Goal: Task Accomplishment & Management: Manage account settings

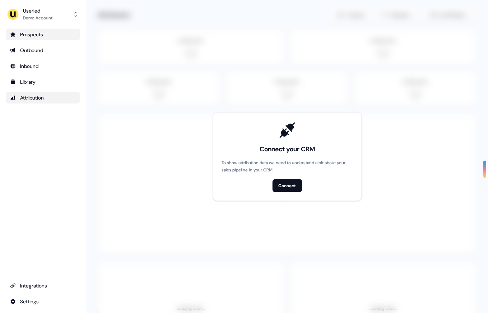
click at [34, 38] on link "Prospects" at bounding box center [43, 34] width 74 height 11
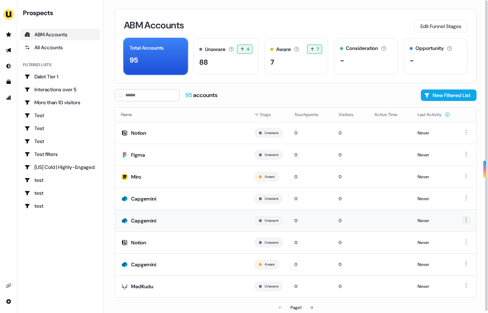
click at [468, 218] on html "For the best experience switch devices to a bigger screen. Go to [DOMAIN_NAME] …" at bounding box center [244, 156] width 488 height 313
click at [455, 233] on span "Hide" at bounding box center [450, 233] width 9 height 6
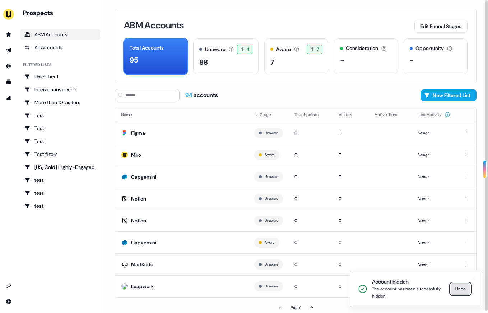
click at [458, 289] on button "Undo" at bounding box center [460, 288] width 20 height 11
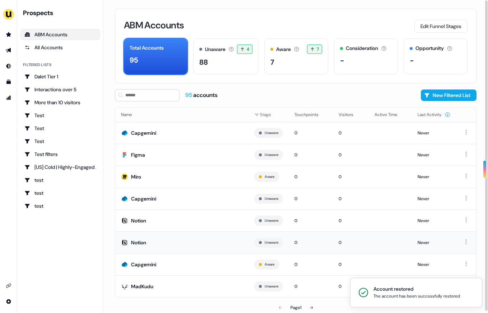
click at [471, 240] on td at bounding box center [466, 242] width 20 height 22
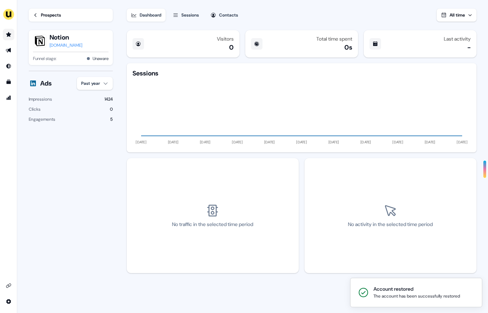
click at [9, 32] on icon "Go to prospects" at bounding box center [9, 35] width 6 height 6
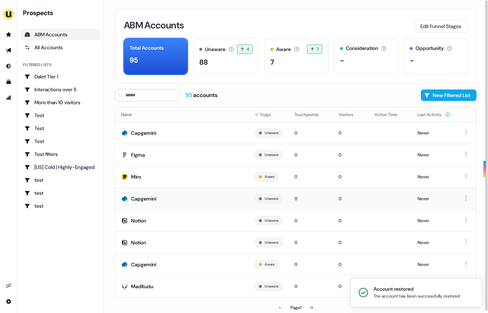
scroll to position [2, 0]
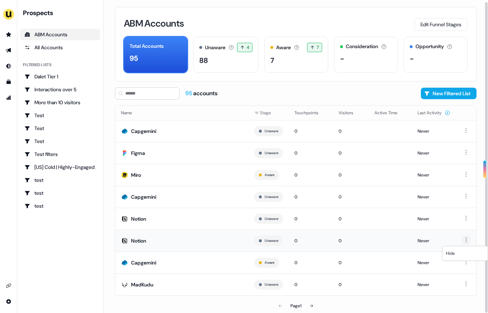
click at [465, 239] on html "For the best experience switch devices to a bigger screen. Go to [DOMAIN_NAME] …" at bounding box center [244, 156] width 488 height 313
click at [457, 252] on div "Hide" at bounding box center [465, 252] width 42 height 11
click at [465, 238] on html "Account hidden The account has been successfully hidden Undo For the best exper…" at bounding box center [244, 156] width 488 height 313
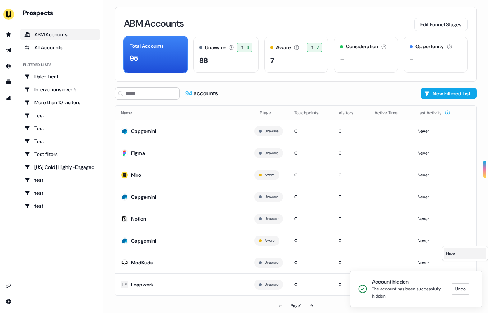
click at [456, 253] on div "Hide" at bounding box center [465, 252] width 42 height 11
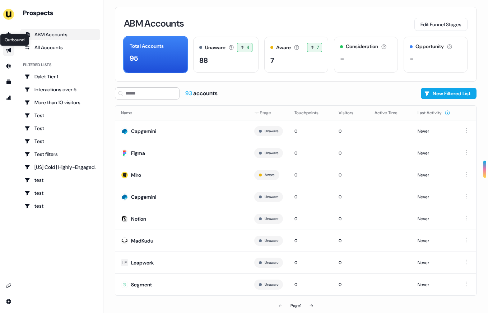
click at [10, 49] on icon "Go to outbound experience" at bounding box center [8, 50] width 5 height 5
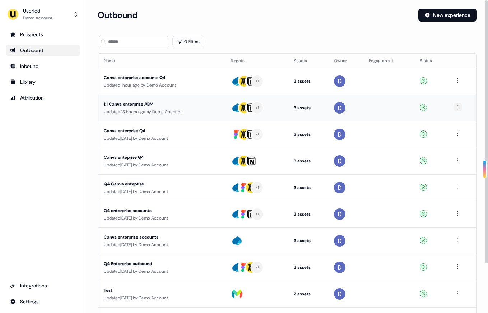
click at [458, 105] on html "For the best experience switch devices to a bigger screen. Go to [DOMAIN_NAME] …" at bounding box center [244, 156] width 488 height 313
click at [453, 128] on div "Delete" at bounding box center [458, 131] width 42 height 11
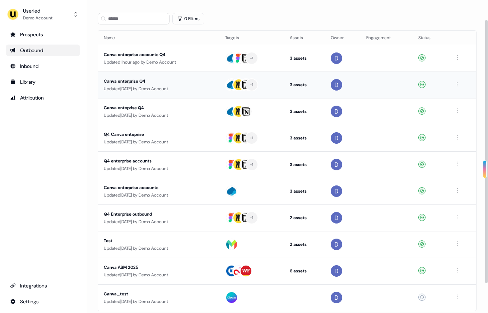
scroll to position [25, 0]
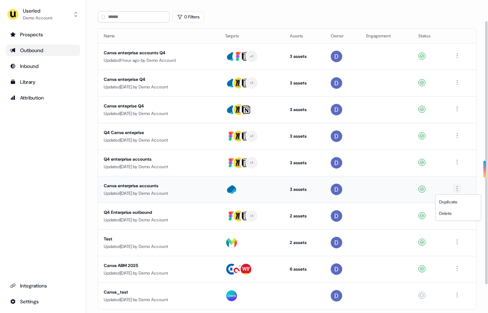
click at [460, 187] on html "For the best experience switch devices to a bigger screen. Go to [DOMAIN_NAME] …" at bounding box center [244, 156] width 488 height 313
click at [452, 210] on div "Delete" at bounding box center [458, 212] width 42 height 11
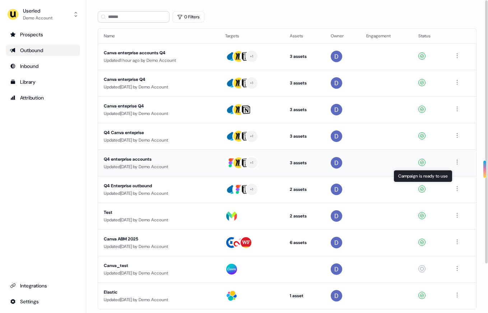
scroll to position [0, 0]
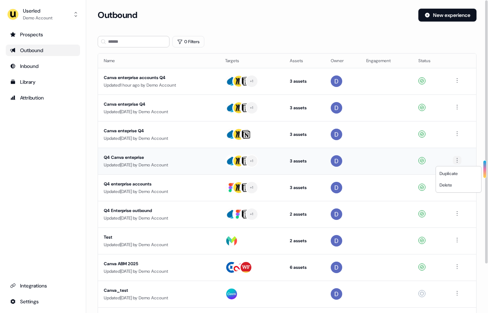
click at [457, 157] on html "For the best experience switch devices to a bigger screen. Go to [DOMAIN_NAME] …" at bounding box center [244, 156] width 488 height 313
click at [453, 183] on div "Delete" at bounding box center [458, 184] width 42 height 11
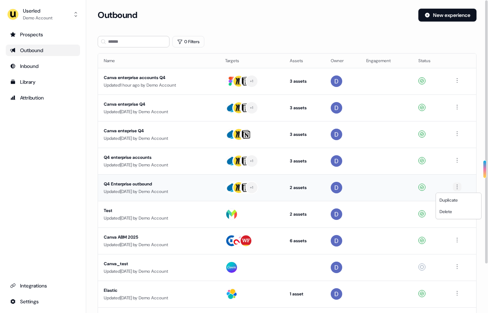
click at [459, 186] on html "For the best experience switch devices to a bigger screen. Go to [DOMAIN_NAME] …" at bounding box center [244, 156] width 488 height 313
click at [453, 208] on div "Delete" at bounding box center [458, 211] width 42 height 11
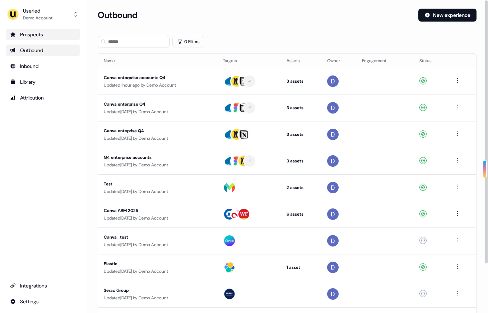
click at [63, 34] on div "Prospects" at bounding box center [43, 34] width 66 height 7
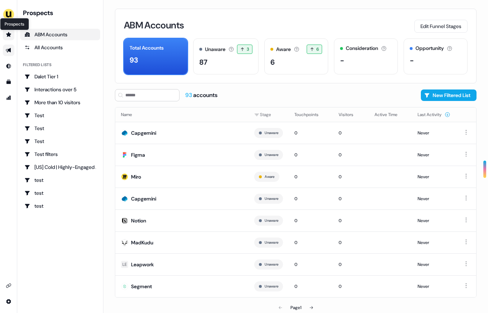
click at [9, 33] on icon "Go to prospects" at bounding box center [8, 34] width 5 height 5
click at [5, 49] on link "Go to outbound experience" at bounding box center [8, 50] width 11 height 11
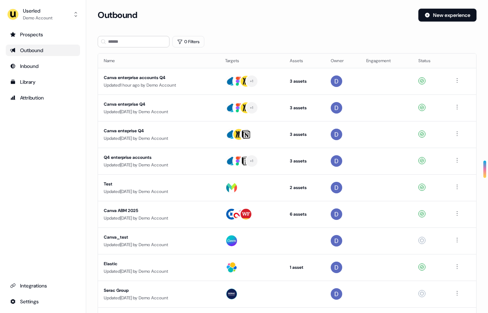
click at [47, 53] on div "Outbound" at bounding box center [43, 50] width 66 height 7
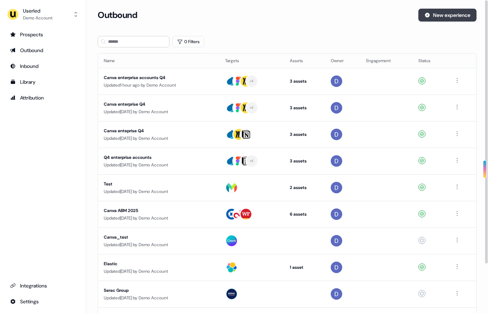
click at [425, 17] on icon at bounding box center [427, 15] width 6 height 6
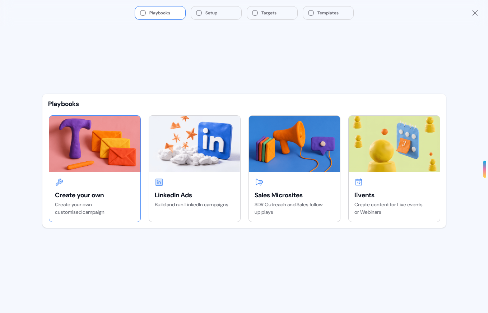
click at [95, 170] on img at bounding box center [94, 144] width 91 height 56
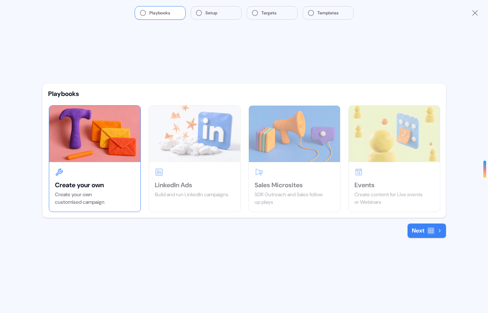
click at [425, 233] on button "Next" at bounding box center [426, 230] width 38 height 14
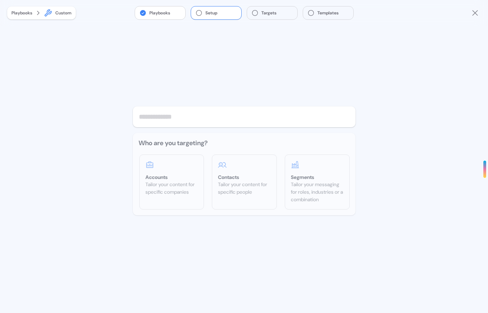
click at [172, 120] on input "text" at bounding box center [244, 116] width 223 height 21
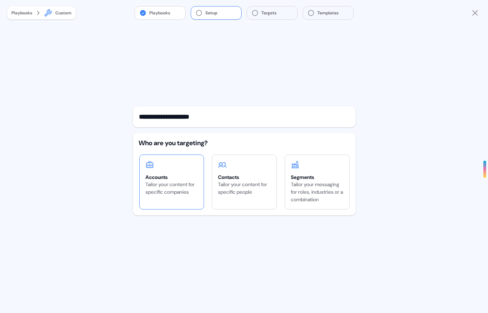
type input "**********"
click at [166, 171] on div "Accounts Tailor your content for specific companies" at bounding box center [172, 178] width 64 height 47
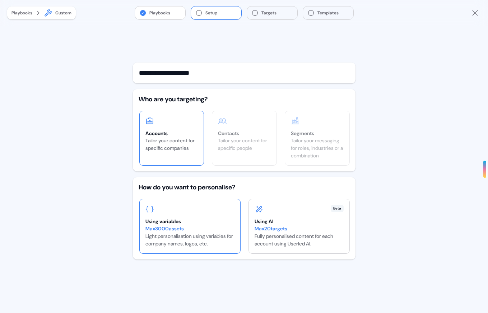
click at [214, 234] on div "Max 3000 assets Light personalisation using variables for company names, logos,…" at bounding box center [189, 236] width 89 height 23
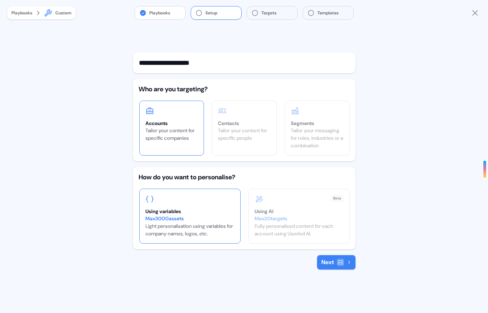
click at [336, 259] on button "Next" at bounding box center [336, 262] width 38 height 14
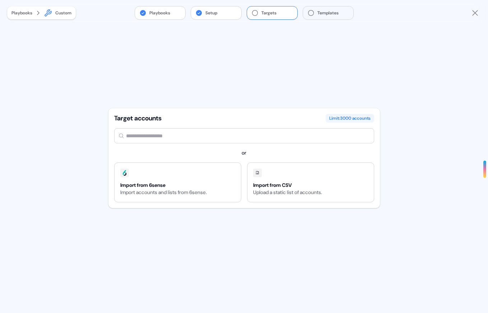
click at [188, 139] on input "text" at bounding box center [244, 135] width 260 height 15
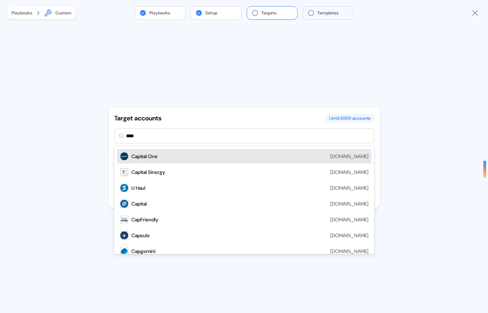
type input "*****"
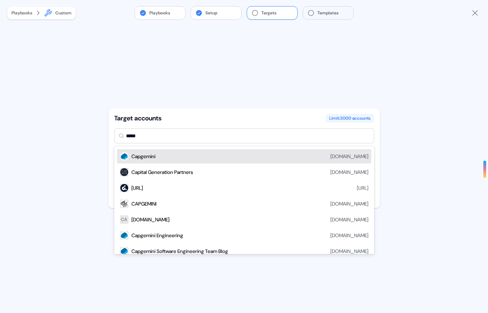
click at [187, 156] on div "Capgemini [DOMAIN_NAME]" at bounding box center [249, 156] width 237 height 9
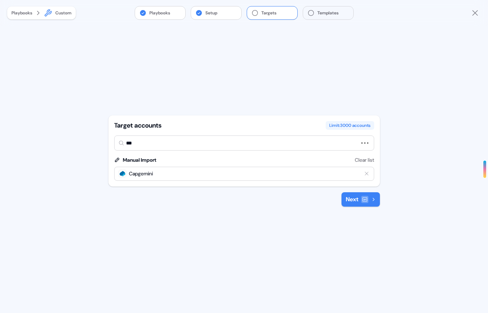
type input "****"
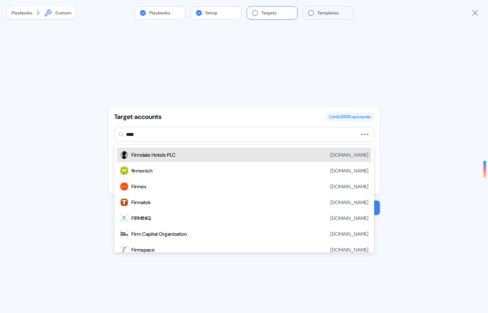
type input "*****"
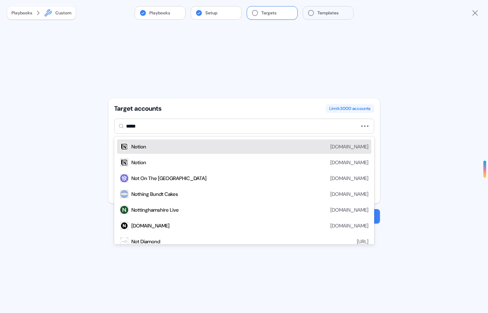
type input "******"
click at [221, 146] on div "Notion [DOMAIN_NAME]" at bounding box center [249, 146] width 237 height 9
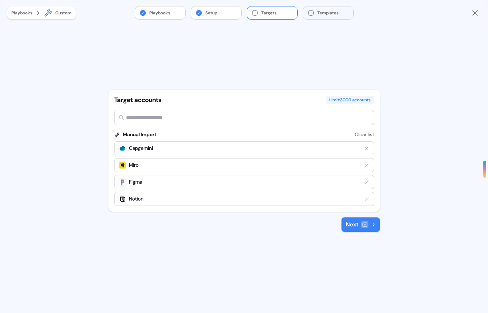
click at [359, 227] on button "Next" at bounding box center [360, 224] width 38 height 14
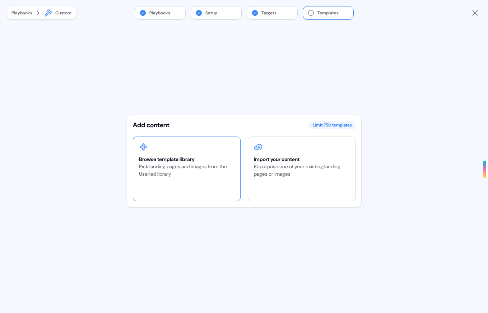
click at [216, 166] on div "Pick landing pages and images from the Userled library" at bounding box center [186, 170] width 95 height 15
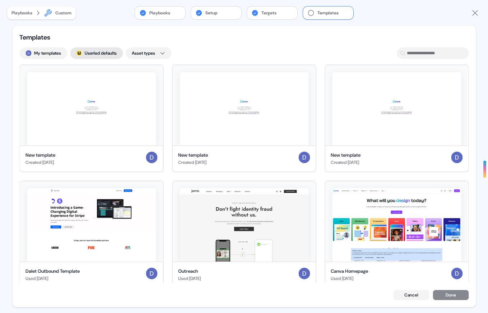
click at [92, 57] on button "; Userled defaults" at bounding box center [96, 52] width 53 height 11
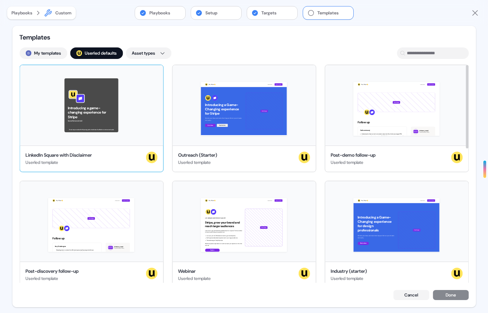
click at [146, 81] on div "Introducing a game-changing experience for Stripe See what we can do! This ad w…" at bounding box center [91, 105] width 143 height 80
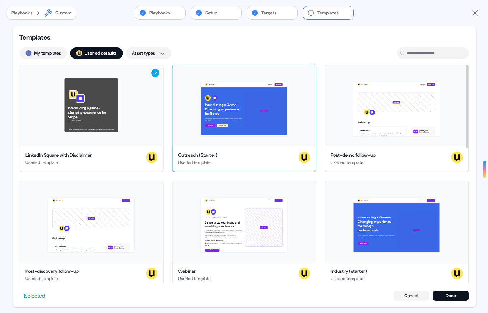
click at [308, 75] on div "Hey Stripe 👋 Learn more Book a demo Introducing a Game-Changing experience for …" at bounding box center [243, 105] width 143 height 80
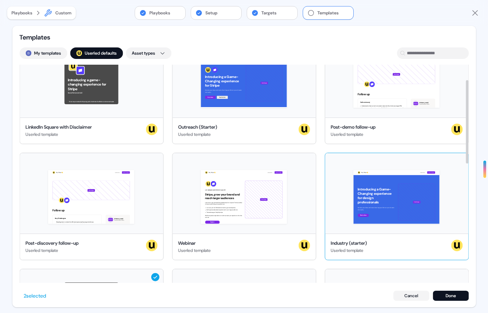
scroll to position [40, 0]
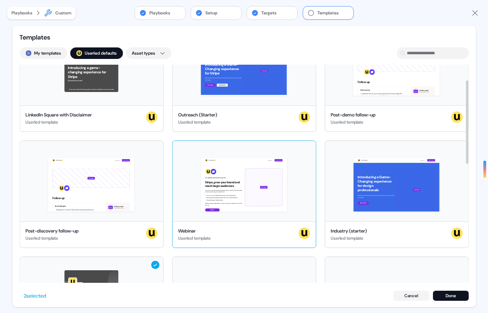
click at [299, 192] on div "Hey Stripe 👋 Learn more Book a demo LIVE WEBINAR | [DATE] 1PM EST | 10AM PST St…" at bounding box center [243, 181] width 143 height 80
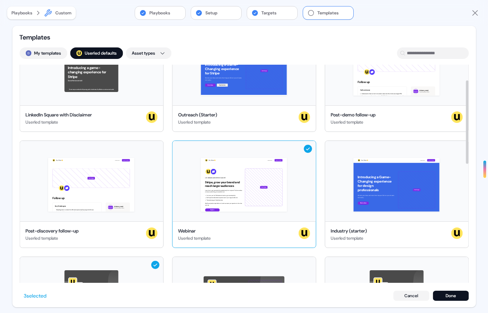
scroll to position [0, 0]
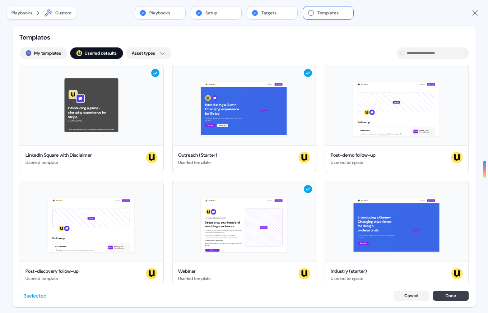
click at [455, 297] on button "Done" at bounding box center [451, 295] width 36 height 10
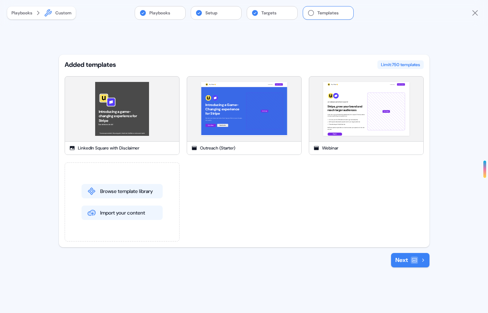
click at [411, 258] on div at bounding box center [414, 259] width 7 height 7
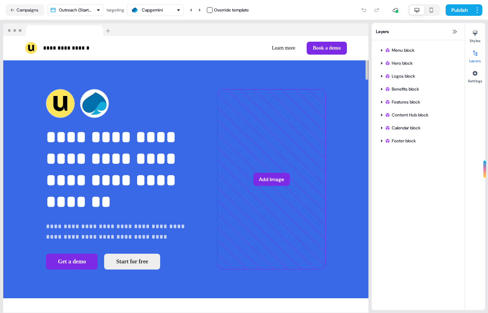
click at [148, 7] on div "Capgemini" at bounding box center [152, 9] width 21 height 7
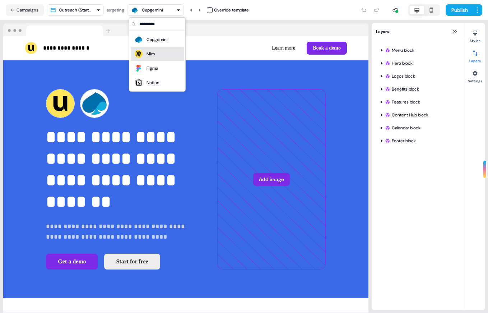
click at [154, 55] on div "Miro" at bounding box center [150, 53] width 9 height 7
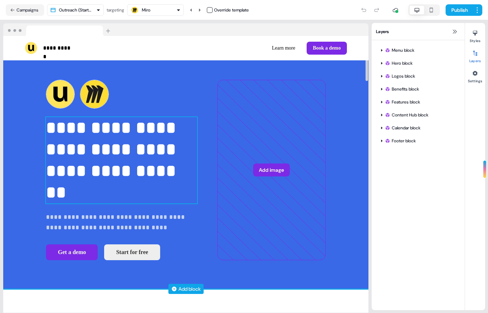
scroll to position [10, 0]
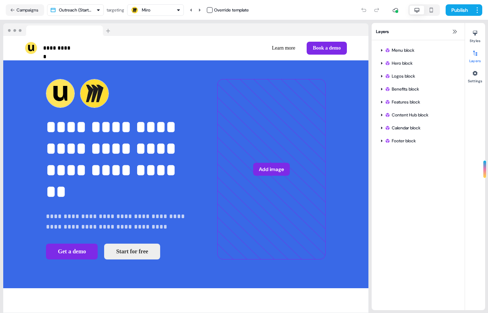
click at [158, 13] on div "Miro" at bounding box center [155, 10] width 50 height 9
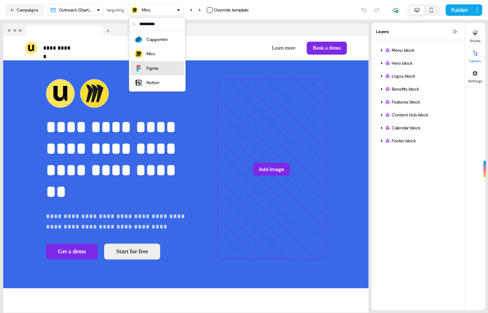
click at [157, 66] on div "Figma" at bounding box center [151, 68] width 11 height 7
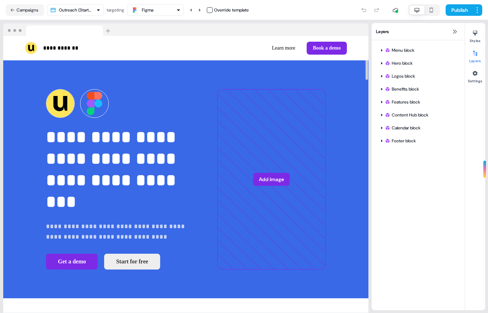
click at [153, 6] on div "Figma" at bounding box center [141, 10] width 23 height 9
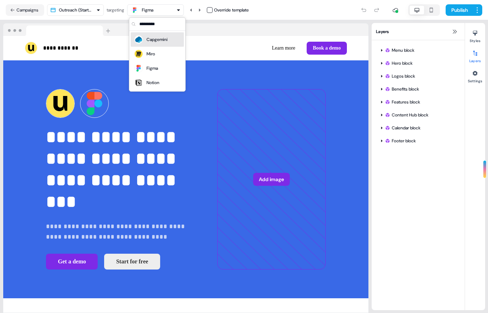
click at [153, 41] on div "Capgemini" at bounding box center [156, 39] width 21 height 7
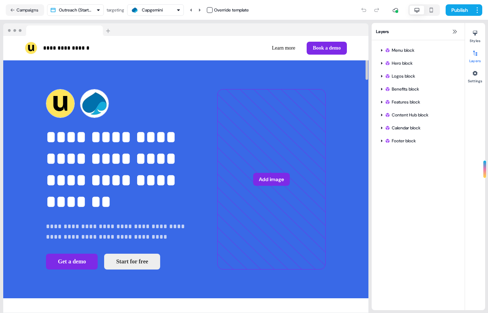
click at [163, 13] on div "Capgemini" at bounding box center [146, 10] width 33 height 9
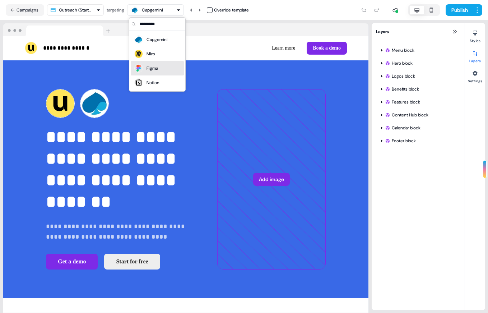
click at [161, 61] on div "Figma" at bounding box center [157, 68] width 53 height 14
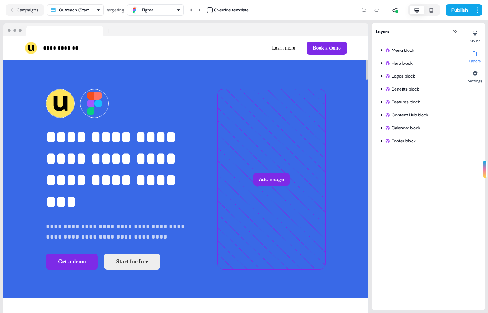
click at [156, 3] on nav "Campaigns Outreach (Starter) targeting Figma Override template Publish" at bounding box center [244, 10] width 488 height 20
click at [153, 10] on div "Figma" at bounding box center [147, 9] width 11 height 7
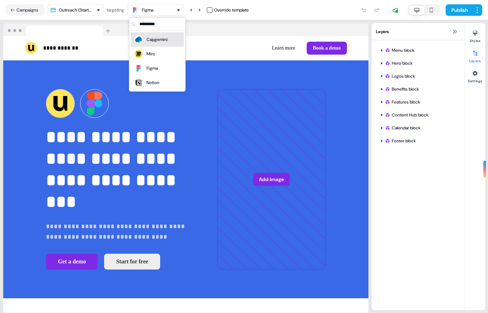
click at [158, 41] on div "Capgemini" at bounding box center [156, 39] width 21 height 7
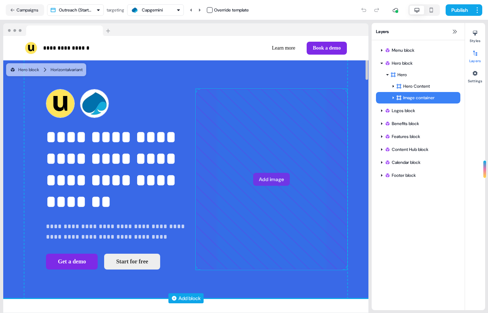
drag, startPoint x: 234, startPoint y: 144, endPoint x: 221, endPoint y: 145, distance: 13.3
click at [220, 146] on div "**********" at bounding box center [185, 179] width 323 height 238
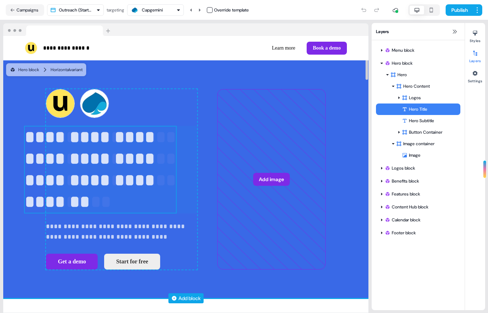
drag, startPoint x: 104, startPoint y: 151, endPoint x: 99, endPoint y: 145, distance: 7.4
click at [99, 146] on div "**********" at bounding box center [121, 179] width 151 height 181
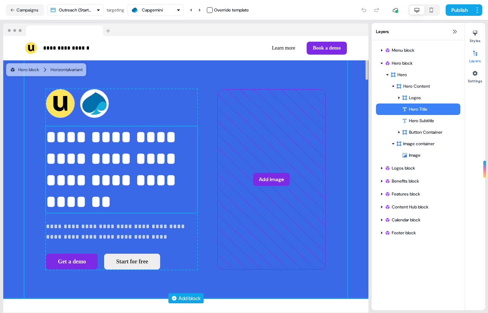
click at [154, 71] on div "**********" at bounding box center [185, 179] width 323 height 238
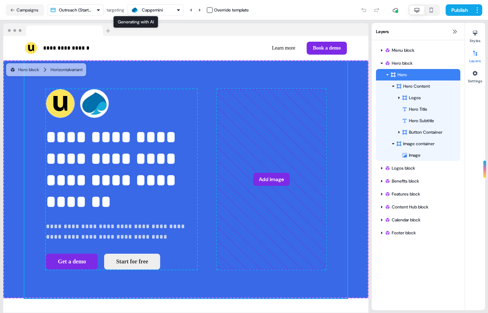
click at [137, 11] on img "button" at bounding box center [134, 9] width 7 height 7
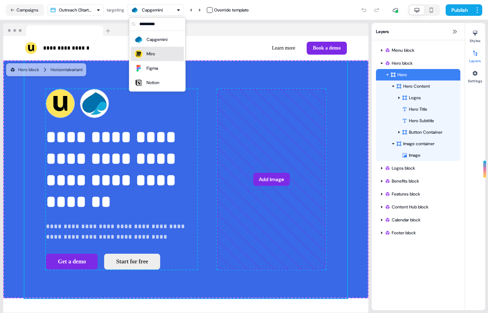
click at [156, 54] on div "Miro" at bounding box center [157, 54] width 47 height 10
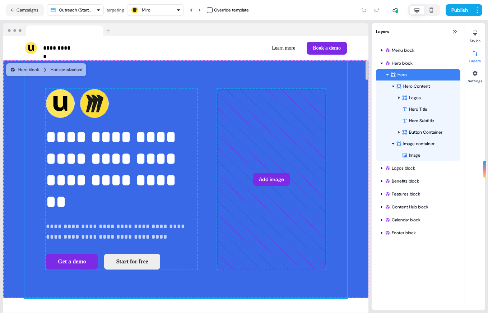
click at [156, 13] on div "Miro" at bounding box center [155, 10] width 50 height 9
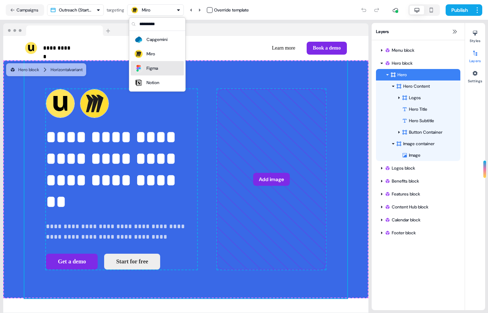
click at [156, 73] on div "Figma" at bounding box center [157, 68] width 53 height 14
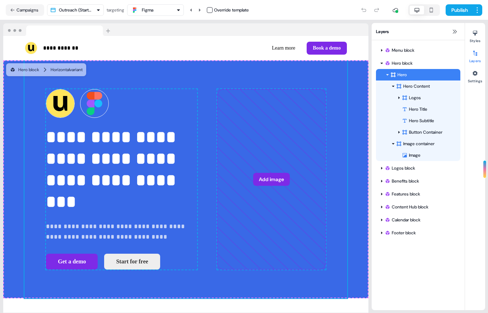
click at [153, 12] on div "Figma" at bounding box center [147, 9] width 11 height 7
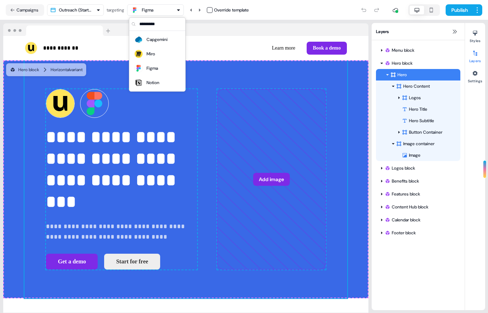
click at [154, 27] on input "text" at bounding box center [161, 24] width 47 height 13
click at [154, 39] on div "Capgemini" at bounding box center [156, 39] width 21 height 7
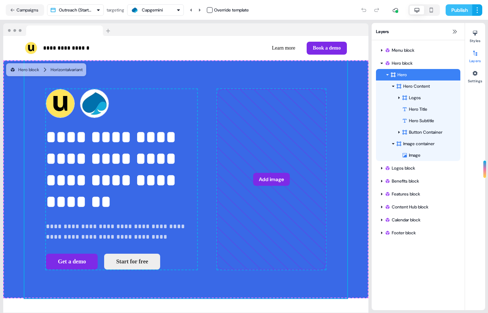
click at [447, 8] on button "Publish" at bounding box center [458, 9] width 27 height 11
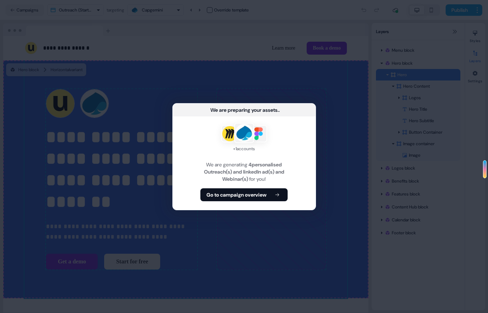
click at [252, 204] on div "+ 1 accounts We are generating 4 personalised Outreach(s) and linkedIn ad(s) an…" at bounding box center [244, 162] width 143 height 93
click at [260, 197] on b "Go to campaign overview" at bounding box center [236, 194] width 60 height 7
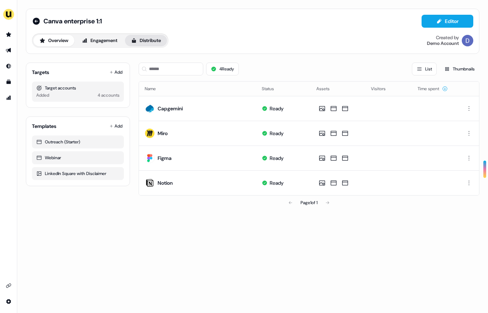
click at [151, 46] on button "Distribute" at bounding box center [146, 40] width 42 height 11
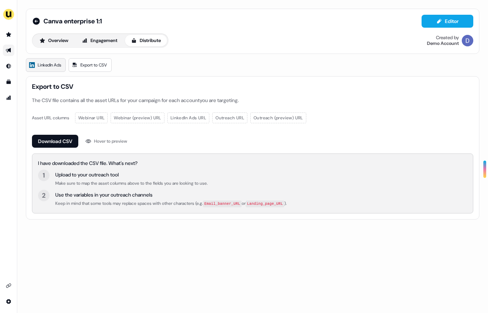
click at [43, 64] on span "LinkedIn Ads" at bounding box center [49, 64] width 23 height 7
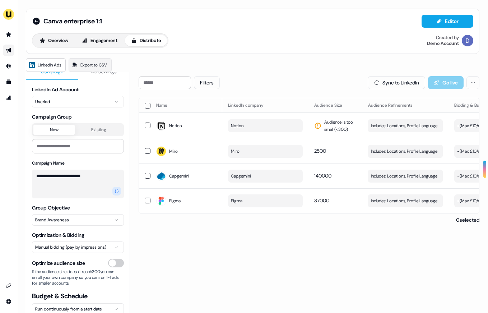
scroll to position [11, 0]
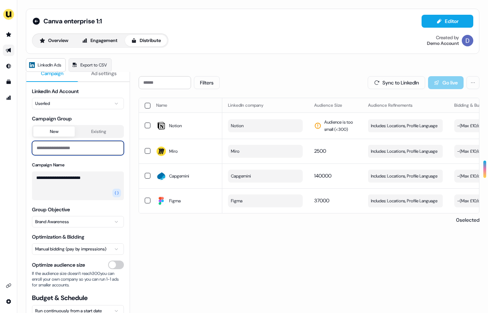
click at [94, 152] on input at bounding box center [78, 148] width 92 height 14
type input "**********"
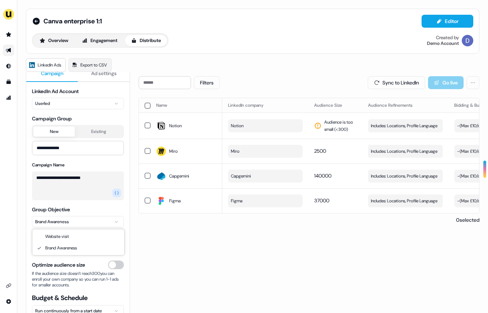
click at [109, 217] on html "**********" at bounding box center [244, 156] width 488 height 313
click at [160, 248] on div "Filters Sync to LinkedIn Go live Name LinkedIn company Audience Size Audience R…" at bounding box center [309, 226] width 341 height 300
click at [108, 244] on html "**********" at bounding box center [244, 156] width 488 height 313
click at [145, 250] on html "**********" at bounding box center [244, 156] width 488 height 313
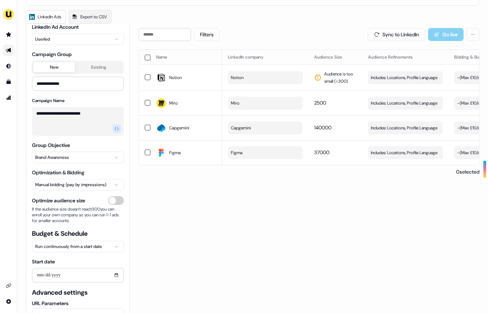
scroll to position [72, 0]
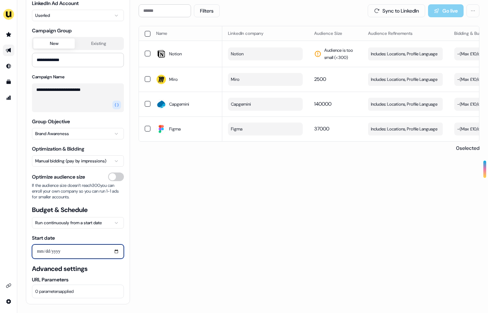
click at [85, 253] on input "Start date" at bounding box center [78, 251] width 92 height 14
click at [84, 251] on input "Start date" at bounding box center [78, 251] width 92 height 14
click at [112, 251] on input "Start date" at bounding box center [78, 251] width 92 height 14
click at [117, 254] on input "Start date" at bounding box center [78, 251] width 92 height 14
click at [117, 251] on input "Start date" at bounding box center [78, 251] width 92 height 14
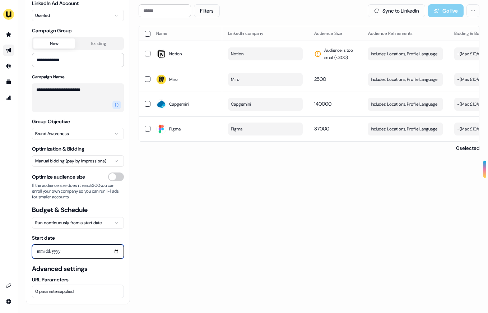
type input "**********"
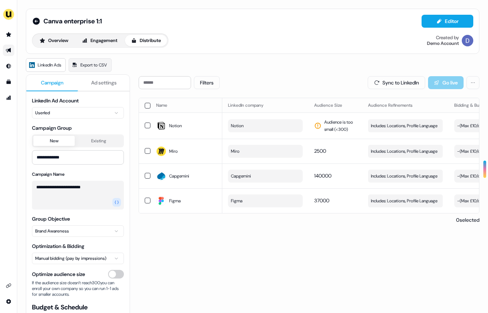
scroll to position [0, 0]
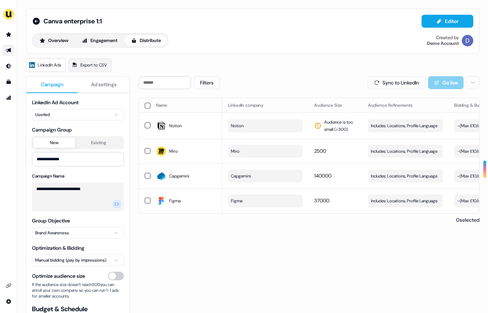
click at [97, 81] on span "Ad settings" at bounding box center [103, 84] width 25 height 7
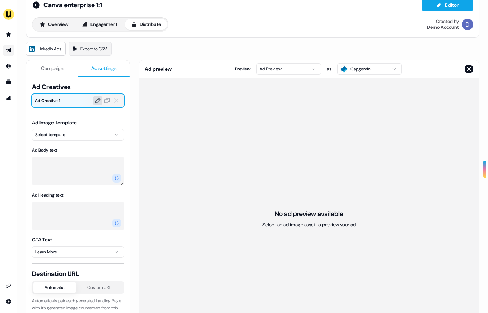
scroll to position [18, 0]
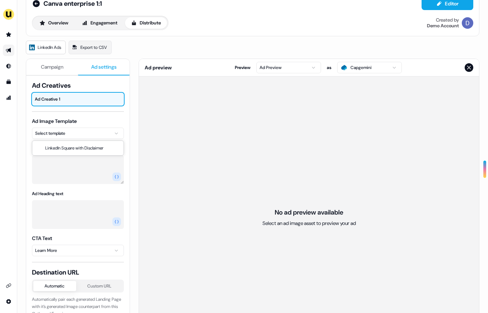
click at [83, 136] on html "For the best experience switch devices to a bigger screen. Go to [DOMAIN_NAME] …" at bounding box center [244, 156] width 488 height 313
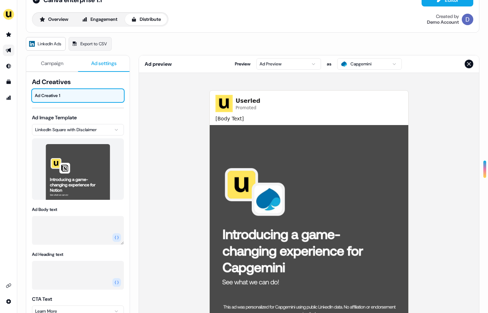
scroll to position [3, 0]
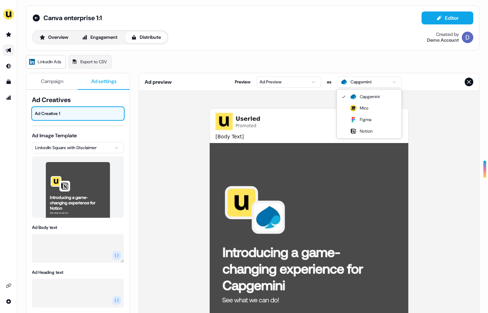
click at [365, 79] on html "For the best experience switch devices to a bigger screen. Go to [DOMAIN_NAME] …" at bounding box center [244, 156] width 488 height 313
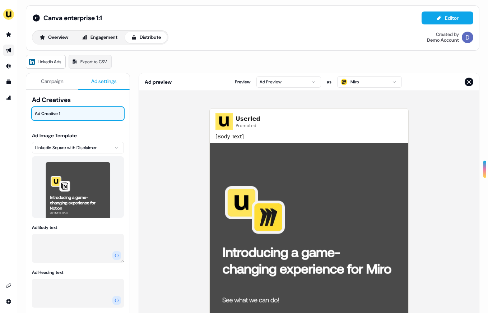
click at [361, 85] on html "For the best experience switch devices to a bigger screen. Go to [DOMAIN_NAME] …" at bounding box center [244, 156] width 488 height 313
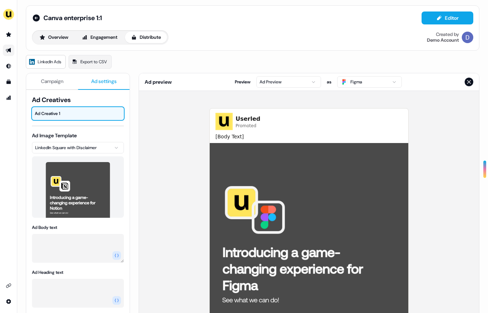
scroll to position [23, 0]
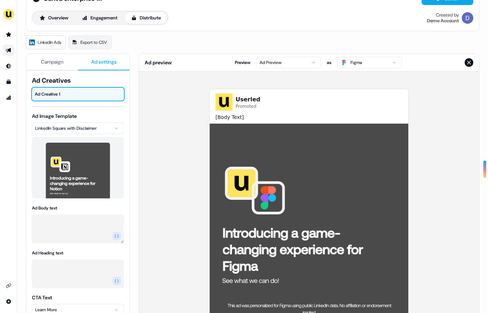
click at [356, 60] on html "For the best experience switch devices to a bigger screen. Go to [DOMAIN_NAME] …" at bounding box center [244, 156] width 488 height 313
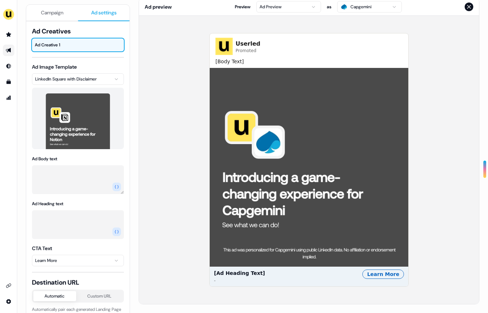
click at [69, 156] on div "Ad Body text" at bounding box center [78, 174] width 92 height 39
click at [61, 175] on textarea "Ad Body text" at bounding box center [78, 179] width 92 height 29
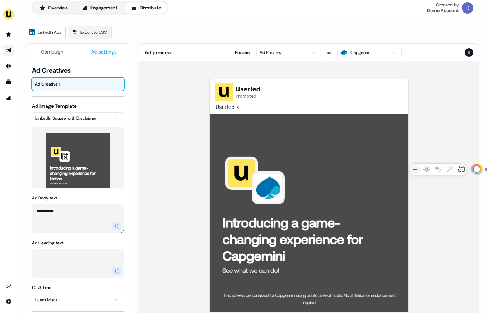
scroll to position [8, 0]
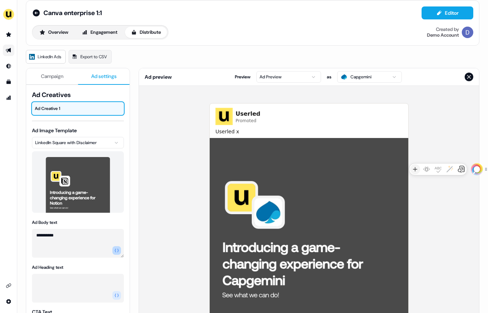
click at [116, 251] on icon "button" at bounding box center [116, 250] width 4 height 4
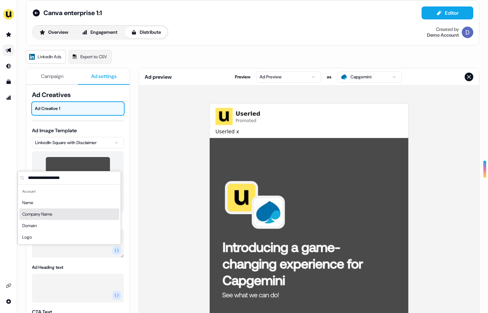
click at [69, 213] on div "Company Name" at bounding box center [69, 213] width 100 height 11
type textarea "**********"
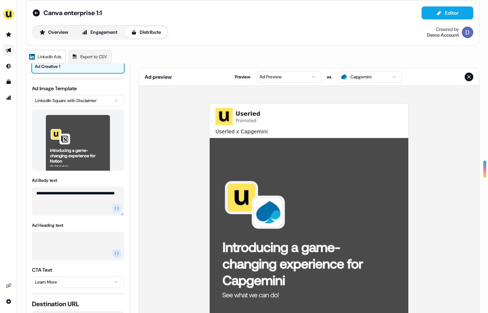
scroll to position [56, 0]
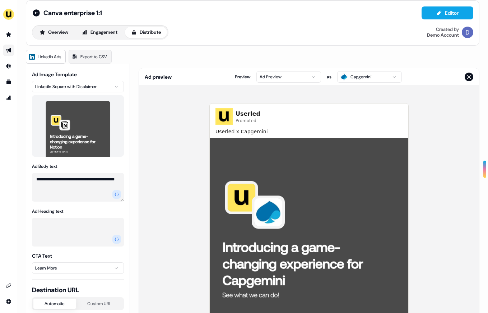
click at [79, 229] on textarea "Ad Heading text" at bounding box center [78, 232] width 92 height 29
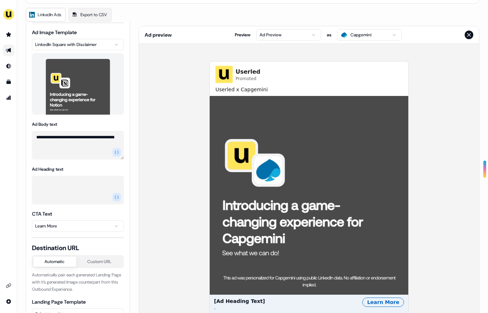
scroll to position [53, 0]
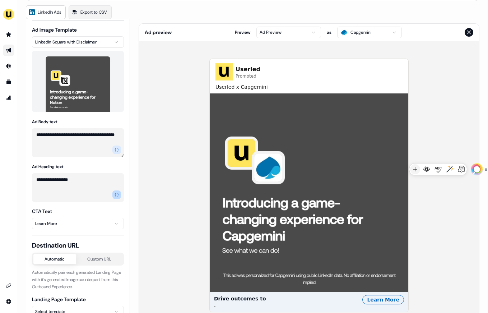
click at [115, 194] on icon "button" at bounding box center [116, 194] width 4 height 3
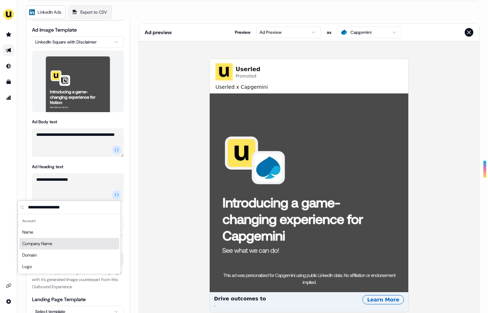
click at [69, 239] on div "Company Name" at bounding box center [69, 243] width 100 height 11
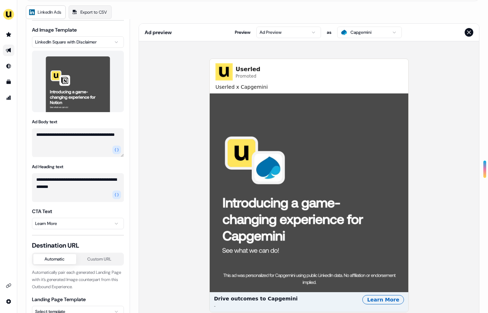
click at [108, 184] on textarea "**********" at bounding box center [78, 187] width 92 height 29
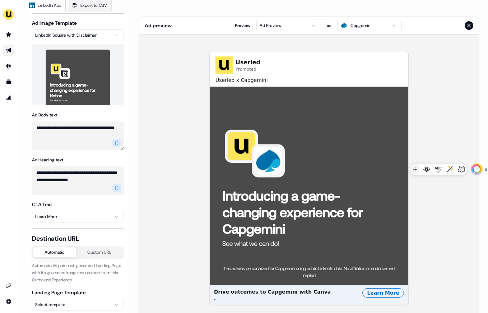
scroll to position [57, 0]
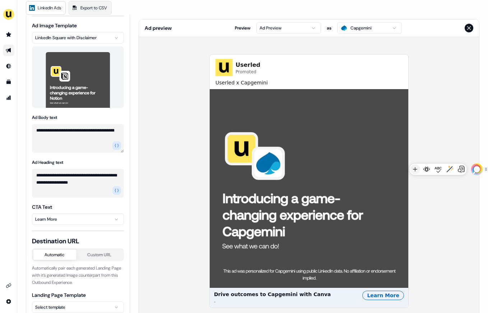
type textarea "**********"
click at [45, 129] on textarea "**********" at bounding box center [78, 138] width 92 height 29
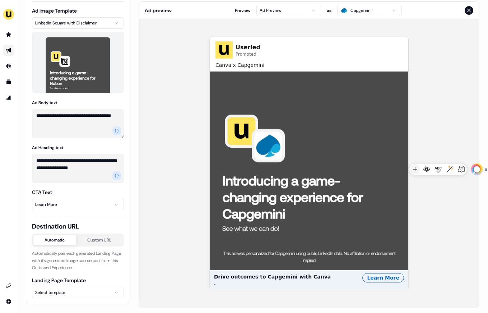
scroll to position [78, 0]
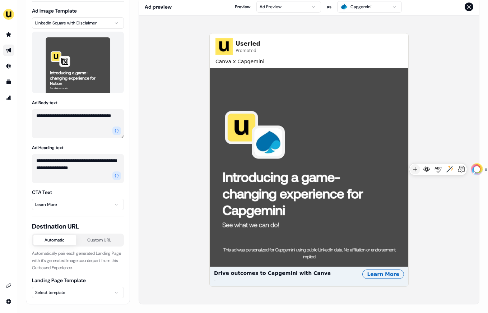
type textarea "**********"
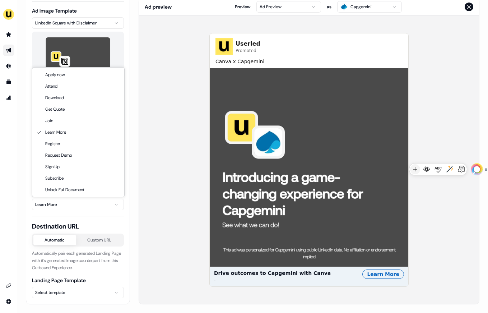
click at [70, 204] on html "**********" at bounding box center [244, 156] width 488 height 313
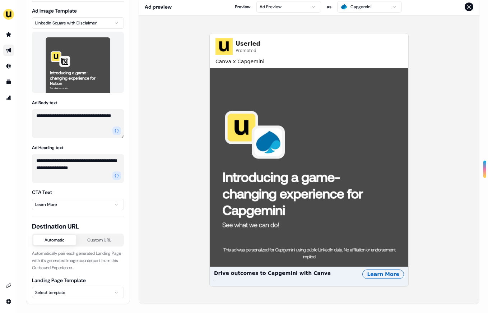
click at [29, 213] on html "**********" at bounding box center [244, 156] width 488 height 313
click at [74, 298] on div "**********" at bounding box center [77, 137] width 103 height 333
click at [87, 289] on html "**********" at bounding box center [244, 156] width 488 height 313
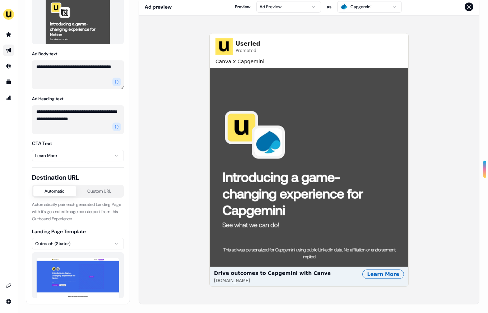
scroll to position [0, 0]
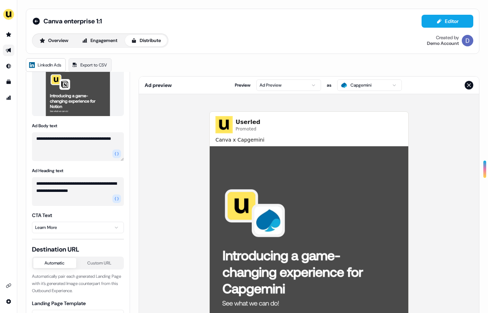
click at [466, 82] on icon "Close preview" at bounding box center [469, 85] width 6 height 6
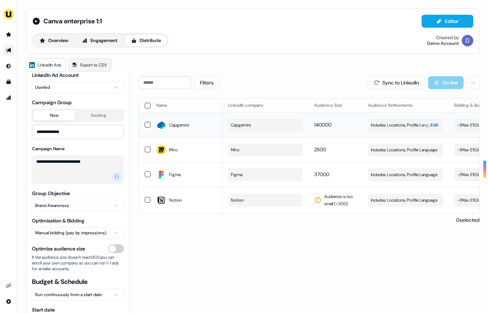
click at [397, 124] on span "Includes: Locations, Profile Language" at bounding box center [404, 124] width 66 height 7
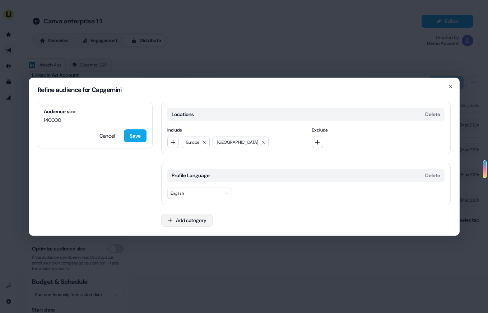
click at [184, 221] on button "Add category" at bounding box center [186, 220] width 51 height 13
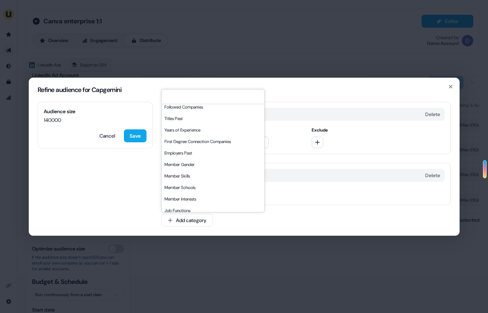
scroll to position [0, 0]
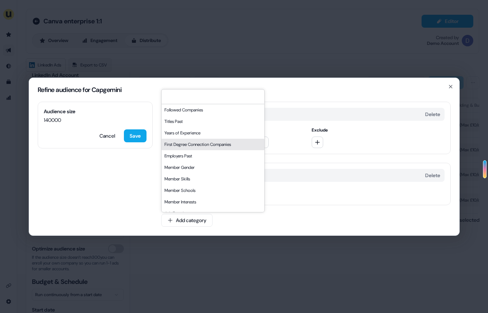
click at [309, 169] on div "Profile Language Delete" at bounding box center [305, 175] width 277 height 13
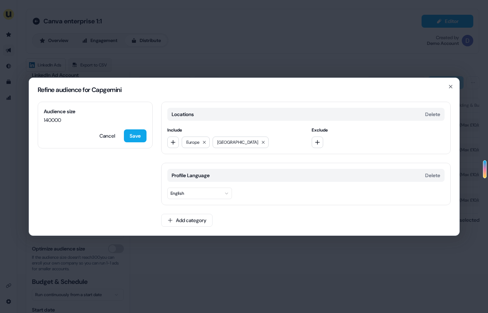
click at [193, 203] on div "Profile Language Delete English" at bounding box center [305, 184] width 289 height 42
click at [191, 217] on button "Add category" at bounding box center [186, 220] width 51 height 13
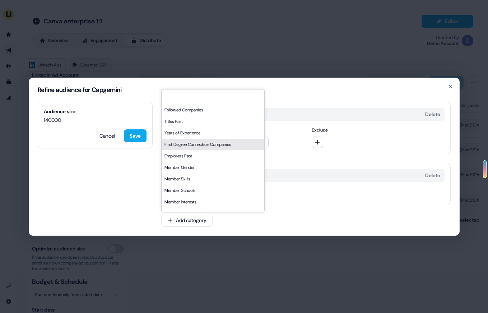
click at [389, 104] on div "Locations Delete Include [GEOGRAPHIC_DATA] [GEOGRAPHIC_DATA] Exclude" at bounding box center [305, 128] width 289 height 52
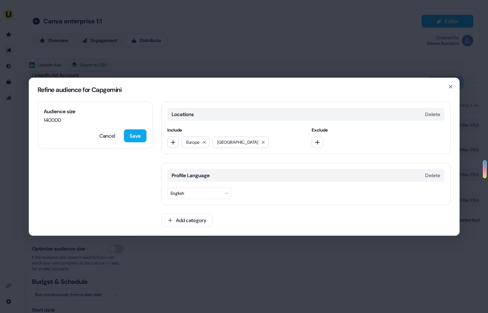
click at [454, 87] on div "Refine audience for Capgemini" at bounding box center [244, 90] width 430 height 24
click at [452, 87] on icon "button" at bounding box center [451, 87] width 6 height 6
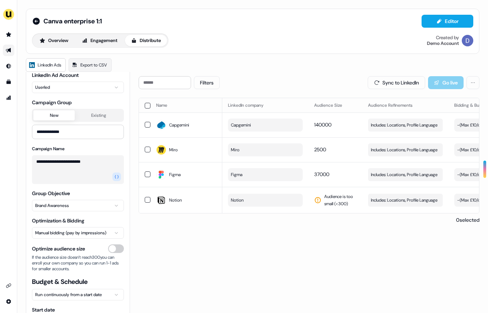
click at [433, 81] on div "Sync to LinkedIn Go live" at bounding box center [424, 82] width 112 height 13
click at [400, 86] on button "Sync to LinkedIn" at bounding box center [396, 82] width 57 height 13
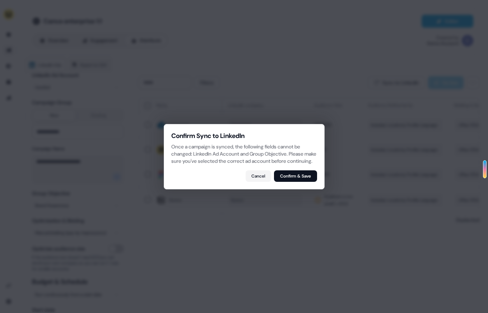
click at [400, 86] on div at bounding box center [244, 156] width 488 height 313
click at [253, 181] on button "Cancel" at bounding box center [258, 175] width 25 height 11
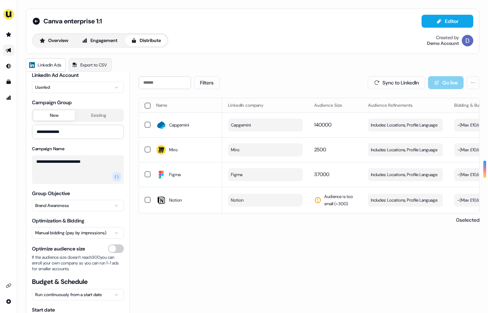
click at [440, 81] on div "Sync to LinkedIn Go live" at bounding box center [424, 82] width 112 height 13
click at [139, 56] on div "**********" at bounding box center [252, 192] width 471 height 384
click at [6, 30] on link "Go to prospects" at bounding box center [8, 34] width 11 height 11
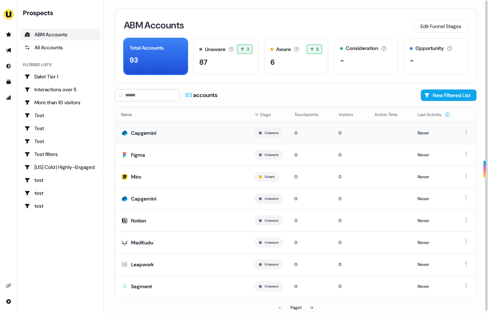
click at [139, 132] on div "Capgemini" at bounding box center [143, 132] width 25 height 7
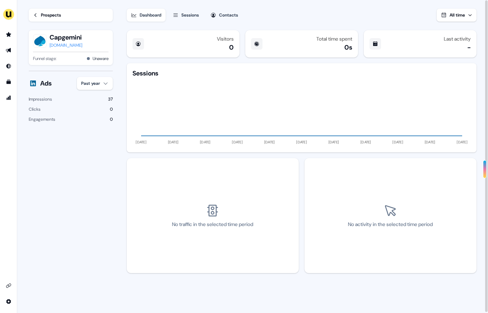
click at [224, 39] on div "Visitors" at bounding box center [225, 39] width 17 height 6
click at [306, 39] on div "Total time spent 0s" at bounding box center [301, 43] width 113 height 27
click at [190, 19] on button "Sessions" at bounding box center [185, 15] width 35 height 13
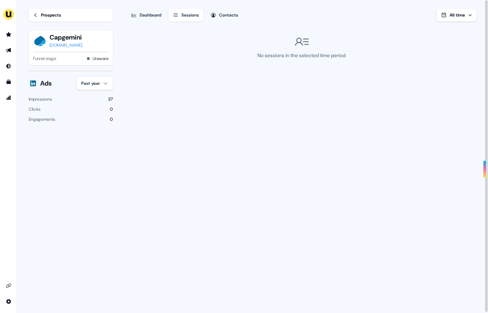
click at [227, 14] on div "Contacts" at bounding box center [228, 14] width 19 height 7
click at [142, 10] on button "Dashboard" at bounding box center [146, 15] width 39 height 13
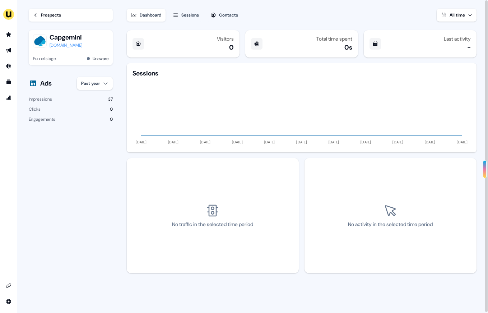
click at [37, 16] on icon at bounding box center [35, 15] width 5 height 5
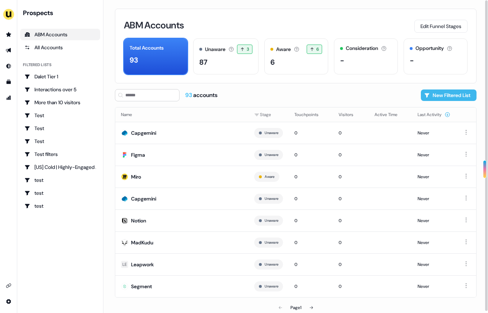
click at [432, 98] on button "New Filtered List" at bounding box center [449, 94] width 56 height 11
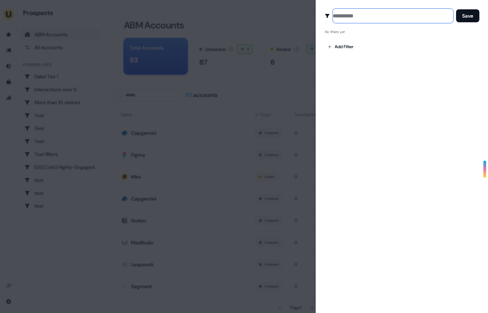
click at [342, 15] on input at bounding box center [393, 16] width 120 height 14
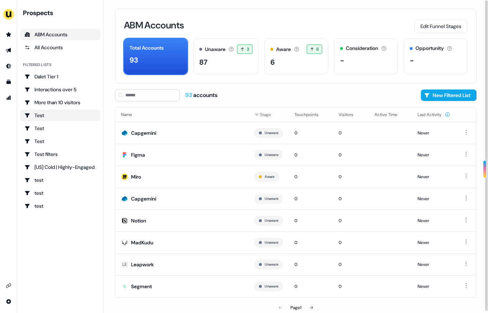
click at [60, 116] on div "Test" at bounding box center [59, 115] width 71 height 7
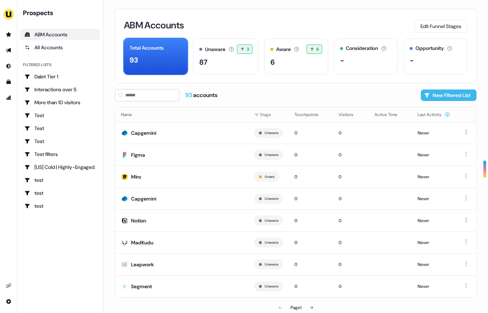
click at [449, 95] on button "New Filtered List" at bounding box center [449, 94] width 56 height 11
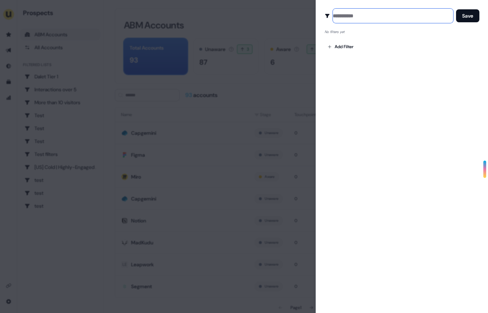
click at [354, 9] on input at bounding box center [393, 16] width 120 height 14
type input "****"
click at [351, 45] on body "For the best experience switch devices to a bigger screen. Go to [DOMAIN_NAME] …" at bounding box center [244, 156] width 488 height 313
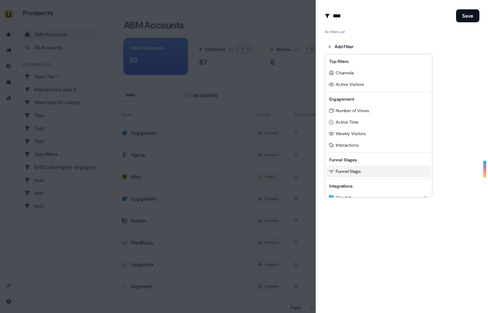
click at [356, 169] on span "Funnel Stage" at bounding box center [348, 171] width 25 height 6
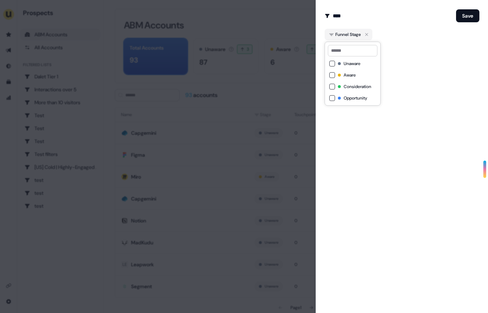
click at [330, 76] on button "Aware" at bounding box center [332, 75] width 6 height 6
click at [333, 88] on button "Consideration" at bounding box center [332, 87] width 6 height 6
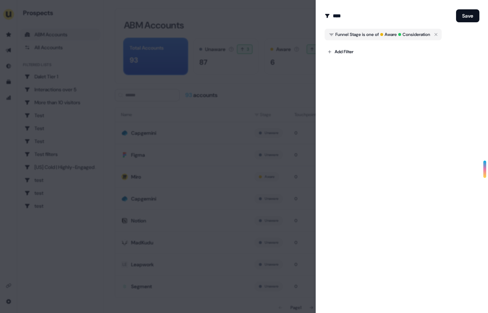
click at [417, 104] on div "Create Audience Filter Create a new audience by setting a name and configuring …" at bounding box center [401, 156] width 172 height 313
click at [345, 52] on body "For the best experience switch devices to a bigger screen. Go to [DOMAIN_NAME] …" at bounding box center [244, 156] width 488 height 313
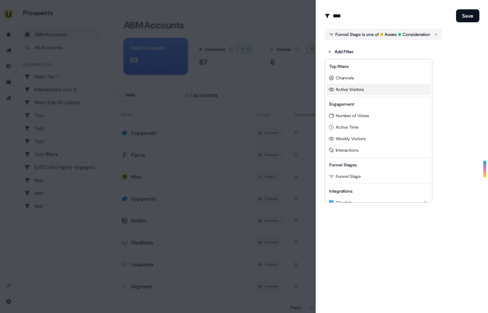
click at [359, 91] on span "Active Visitors" at bounding box center [350, 90] width 28 height 6
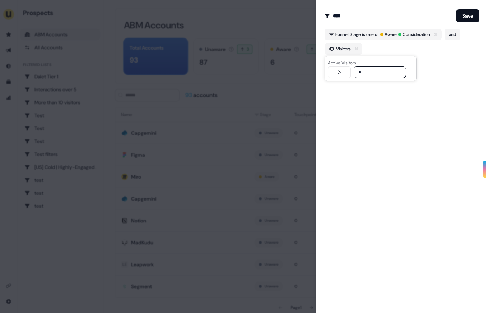
type input "*"
click at [387, 102] on div "Create Audience Filter Create a new audience by setting a name and configuring …" at bounding box center [401, 156] width 172 height 313
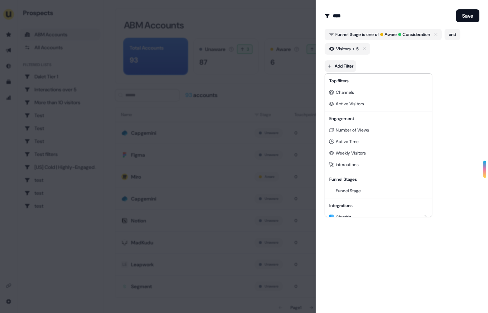
click at [341, 63] on body "For the best experience switch devices to a bigger screen. Go to [DOMAIN_NAME] …" at bounding box center [244, 156] width 488 height 313
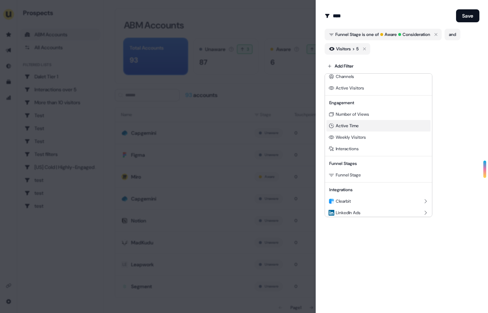
scroll to position [15, 0]
click at [360, 128] on div "Active Time" at bounding box center [378, 126] width 104 height 11
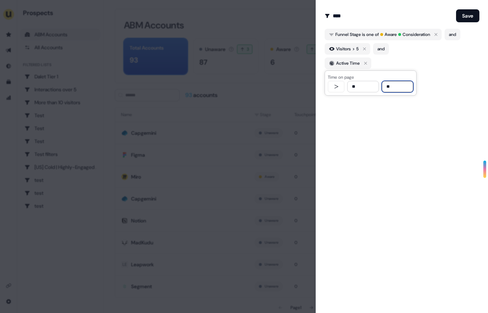
click at [363, 83] on input "**" at bounding box center [363, 86] width 32 height 11
type input "**"
click at [416, 119] on div "Create Audience Filter Create a new audience by setting a name and configuring …" at bounding box center [401, 156] width 172 height 313
click at [466, 20] on button "Save" at bounding box center [467, 15] width 23 height 13
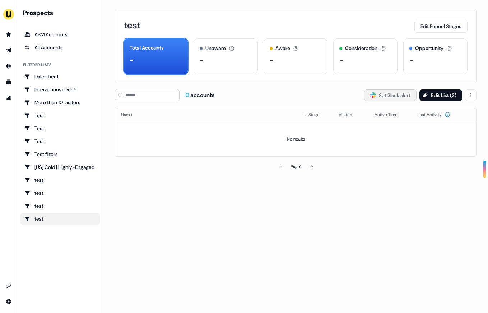
click at [376, 98] on button "Slack Logo SVG Set Slack alert" at bounding box center [390, 94] width 52 height 11
click at [27, 38] on link "ABM Accounts" at bounding box center [60, 34] width 80 height 11
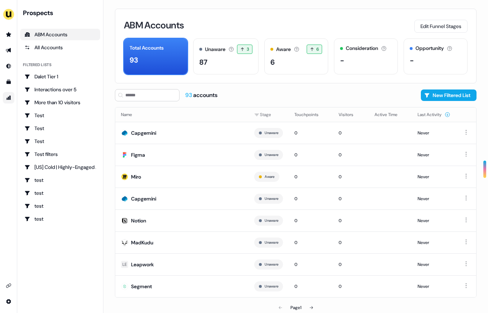
click at [8, 94] on link "Go to attribution" at bounding box center [8, 97] width 11 height 11
